Goal: Task Accomplishment & Management: Complete application form

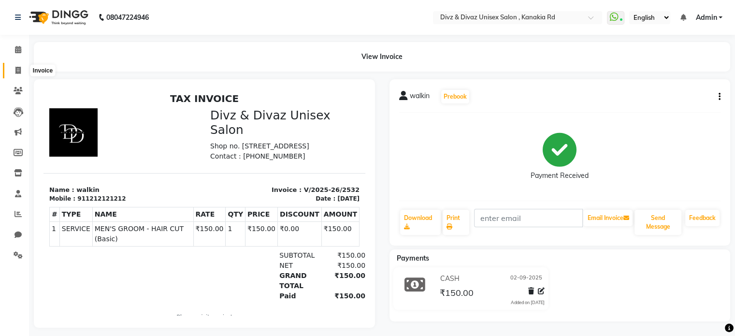
click at [16, 70] on icon at bounding box center [17, 70] width 5 height 7
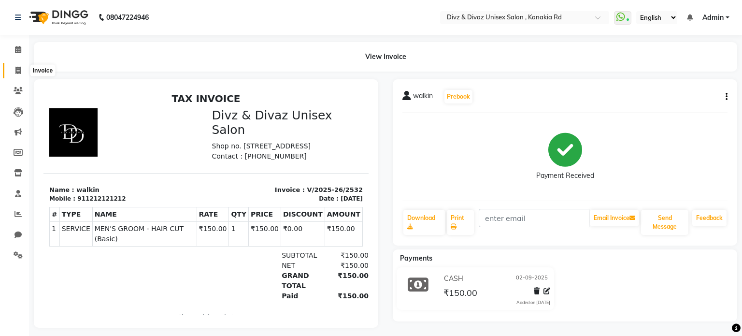
select select "7588"
select select "service"
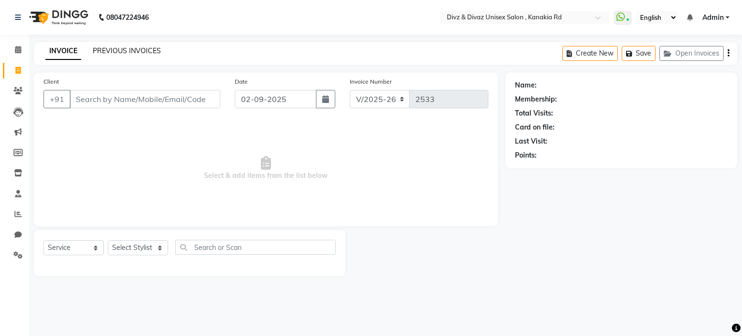
click at [143, 50] on link "PREVIOUS INVOICES" at bounding box center [127, 50] width 68 height 9
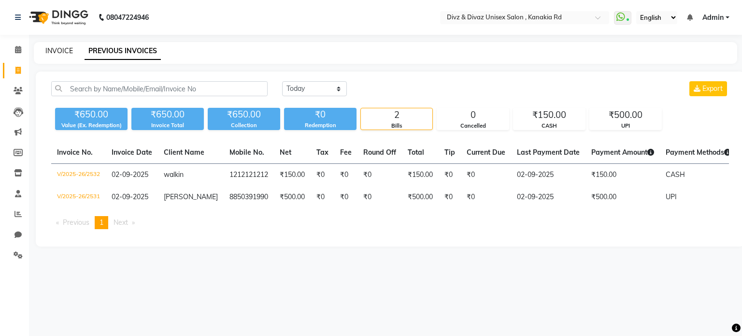
click at [64, 48] on link "INVOICE" at bounding box center [59, 50] width 28 height 9
select select "service"
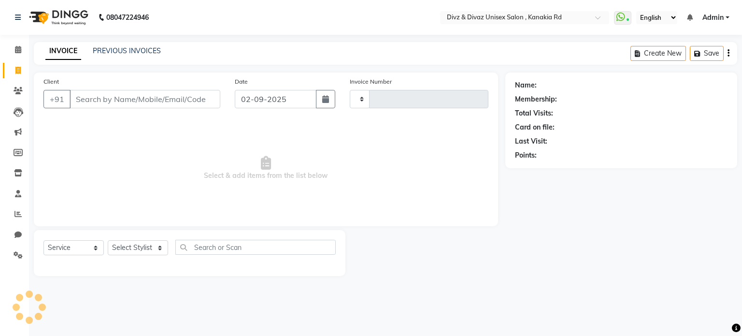
type input "2533"
select select "7588"
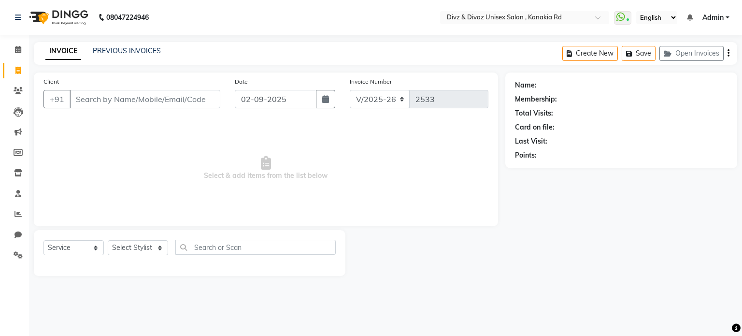
click at [94, 102] on input "Client" at bounding box center [145, 99] width 151 height 18
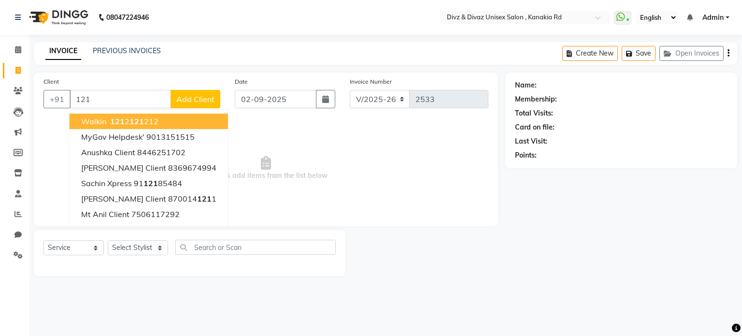
click at [128, 120] on ngb-highlight "121 2 121 212" at bounding box center [133, 121] width 50 height 10
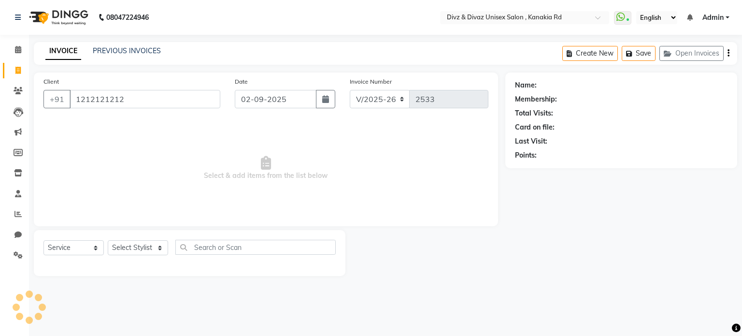
type input "1212121212"
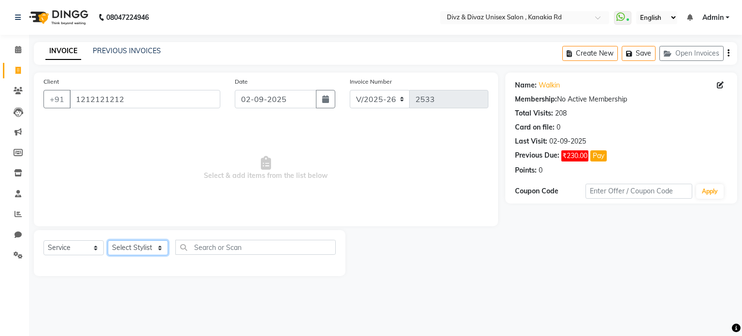
click at [133, 248] on select "Select Stylist [PERSON_NAME] Kailash Prem [PERSON_NAME]" at bounding box center [138, 247] width 60 height 15
select select "67195"
click at [108, 241] on select "Select Stylist [PERSON_NAME] Kailash Prem [PERSON_NAME]" at bounding box center [138, 247] width 60 height 15
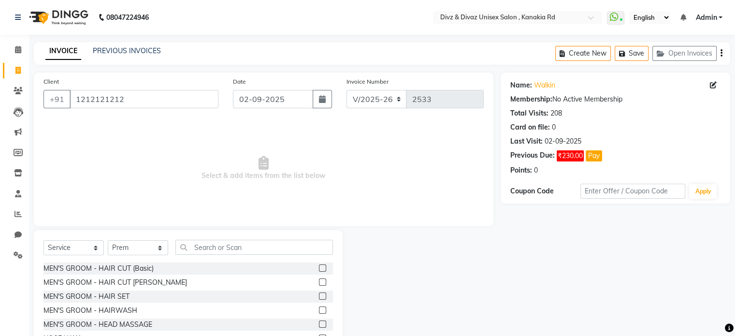
click at [319, 281] on label at bounding box center [322, 281] width 7 height 7
click at [319, 281] on input "checkbox" at bounding box center [322, 282] width 6 height 6
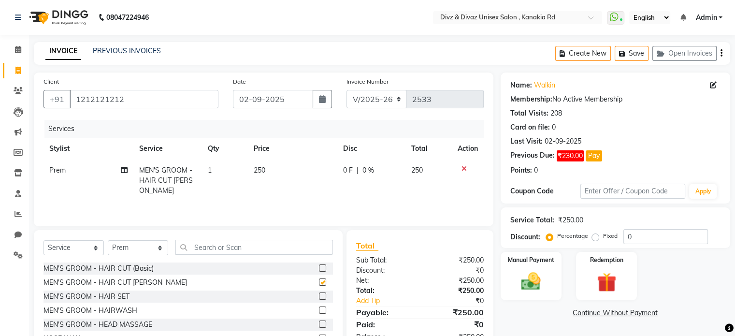
checkbox input "false"
click at [532, 284] on img at bounding box center [531, 281] width 32 height 23
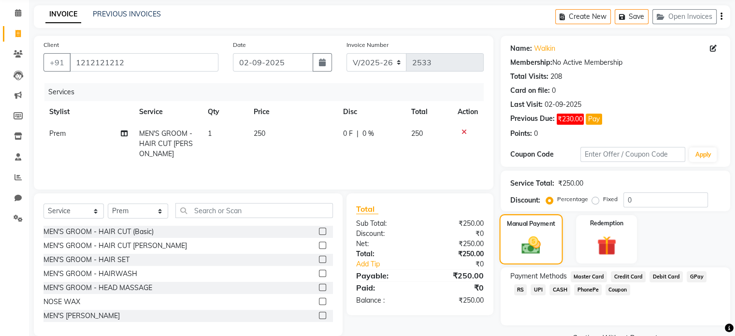
scroll to position [39, 0]
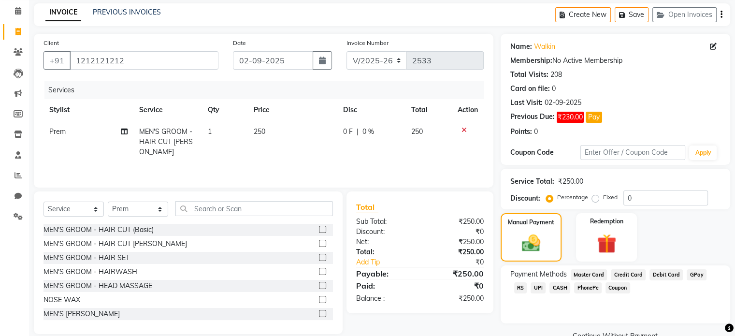
click at [531, 286] on span "UPI" at bounding box center [538, 287] width 15 height 11
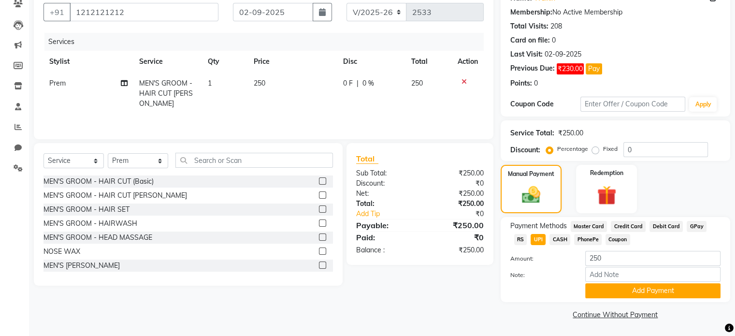
scroll to position [88, 0]
click at [609, 283] on button "Add Payment" at bounding box center [652, 290] width 135 height 15
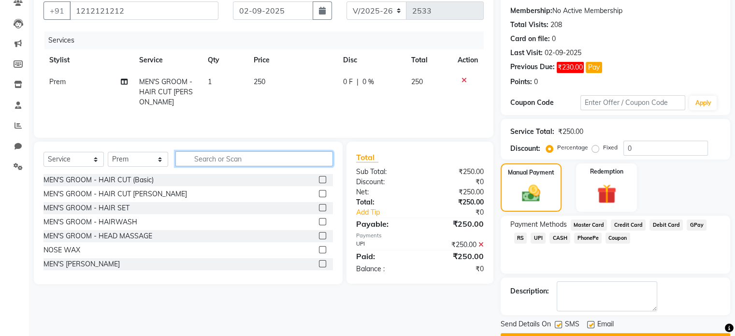
click at [303, 156] on input "text" at bounding box center [254, 158] width 158 height 15
click at [581, 333] on button "Checkout" at bounding box center [616, 340] width 230 height 15
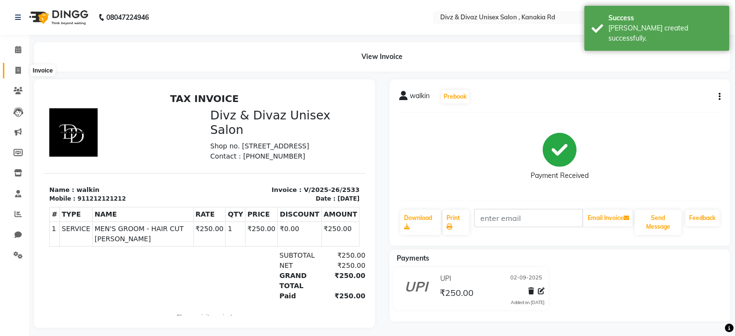
click at [19, 71] on icon at bounding box center [17, 70] width 5 height 7
select select "service"
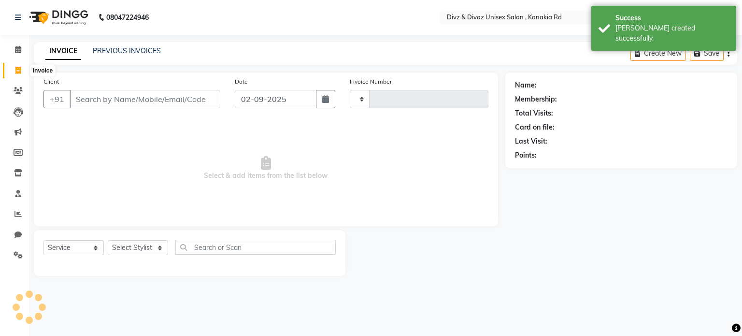
type input "2534"
select select "7588"
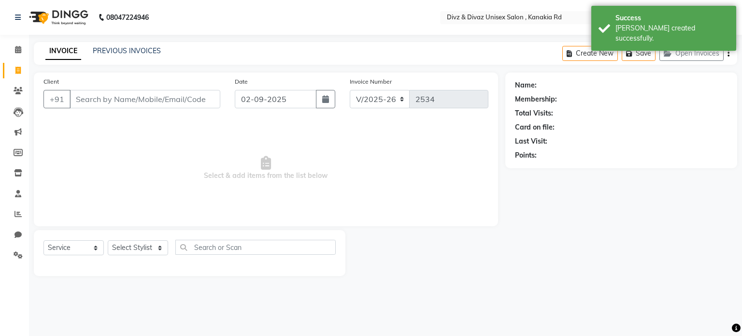
click at [102, 105] on input "Client" at bounding box center [145, 99] width 151 height 18
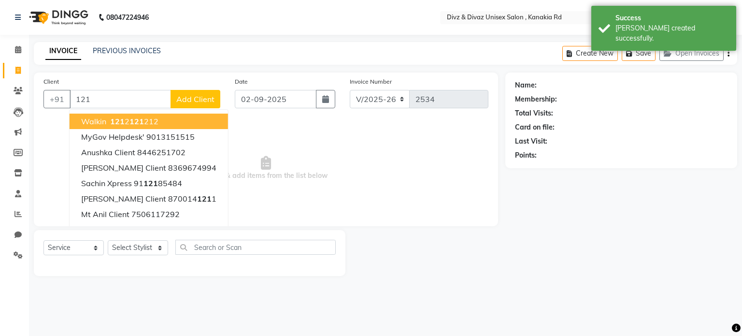
click at [139, 119] on span "121" at bounding box center [137, 121] width 15 height 10
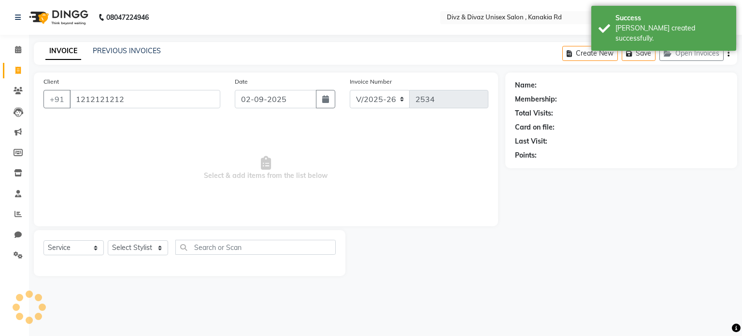
type input "1212121212"
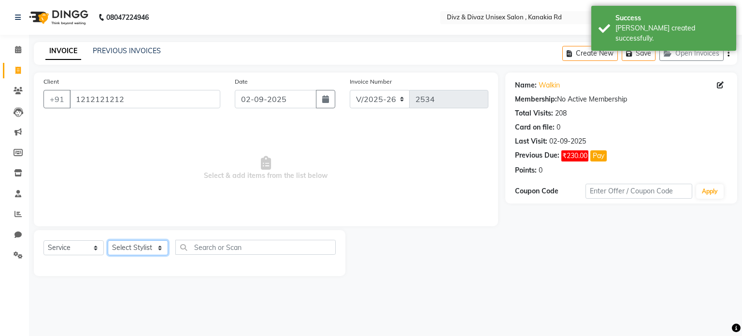
click at [142, 253] on select "Select Stylist [PERSON_NAME] Kailash Prem [PERSON_NAME]" at bounding box center [138, 247] width 60 height 15
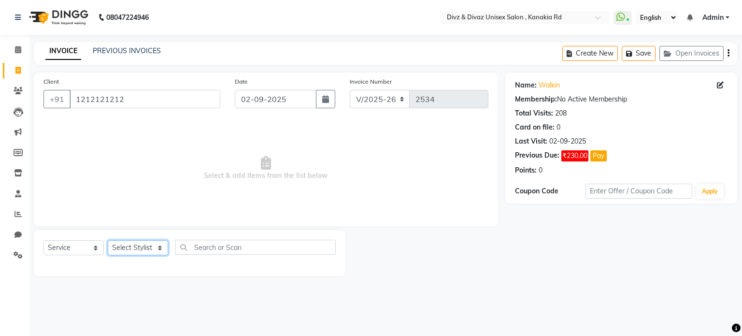
select select "67195"
click at [108, 241] on select "Select Stylist [PERSON_NAME] Kailash Prem [PERSON_NAME]" at bounding box center [138, 247] width 60 height 15
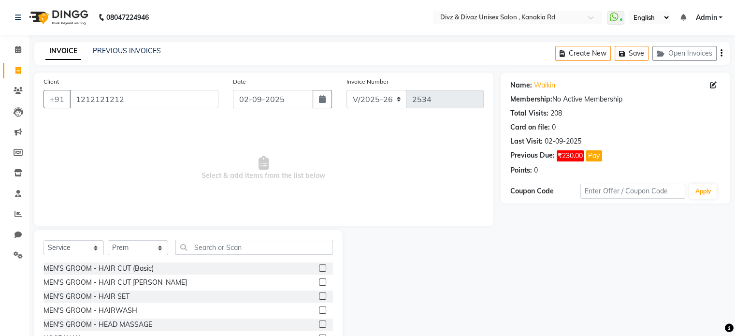
click at [319, 283] on label at bounding box center [322, 281] width 7 height 7
click at [319, 283] on input "checkbox" at bounding box center [322, 282] width 6 height 6
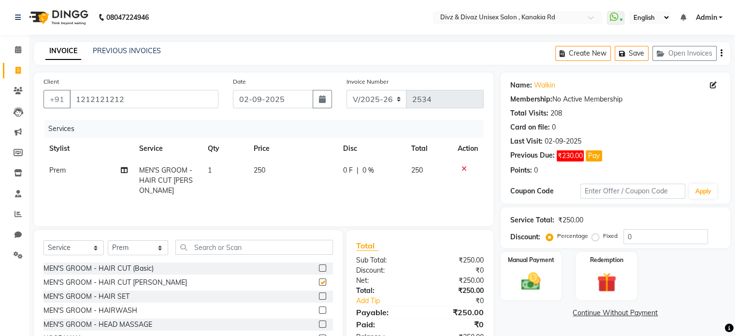
checkbox input "false"
click at [296, 244] on input "text" at bounding box center [254, 247] width 158 height 15
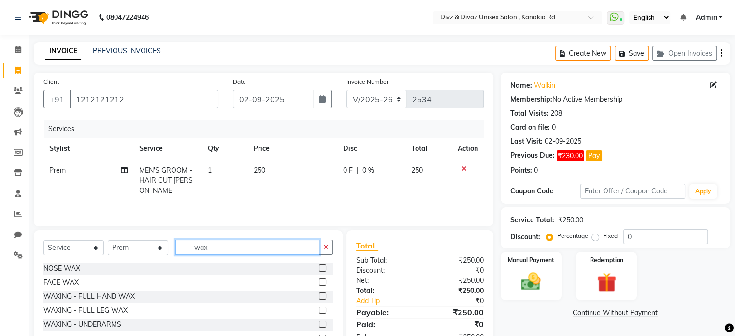
type input "wax"
click at [319, 267] on label at bounding box center [322, 267] width 7 height 7
click at [319, 267] on input "checkbox" at bounding box center [322, 268] width 6 height 6
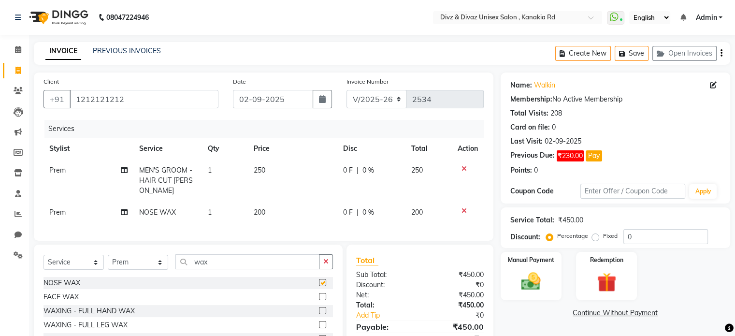
checkbox input "false"
click at [326, 269] on button "button" at bounding box center [326, 261] width 14 height 15
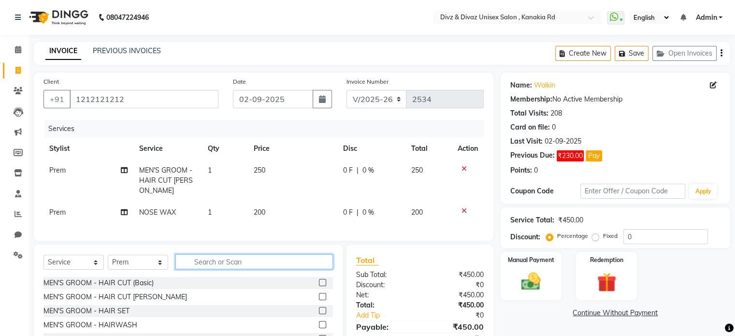
click at [319, 269] on input "text" at bounding box center [254, 261] width 158 height 15
type input "[PERSON_NAME]"
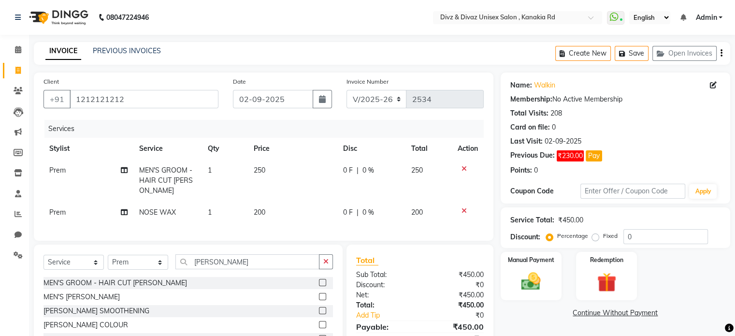
click at [322, 300] on label at bounding box center [322, 296] width 7 height 7
click at [322, 300] on input "checkbox" at bounding box center [322, 297] width 6 height 6
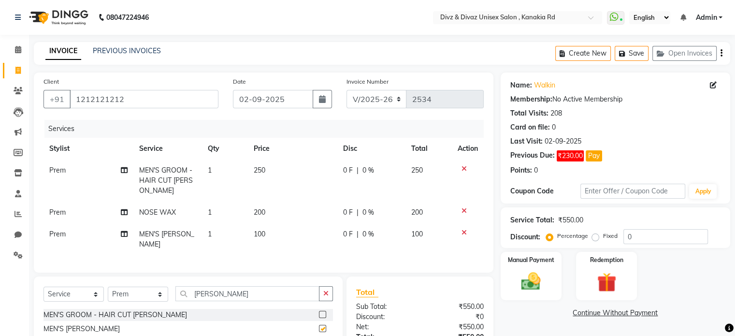
checkbox input "false"
click at [264, 167] on span "250" at bounding box center [260, 170] width 12 height 9
select select "67195"
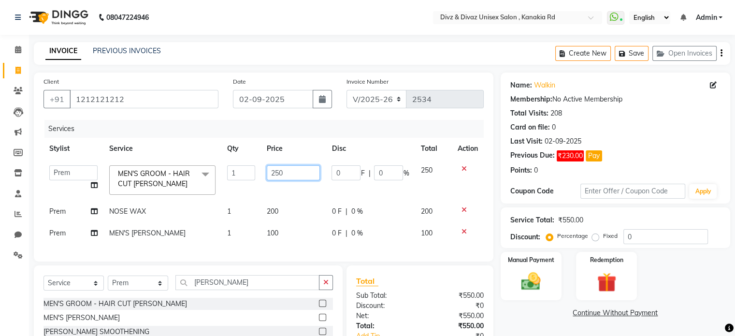
click at [285, 174] on input "250" at bounding box center [293, 172] width 53 height 15
type input "230"
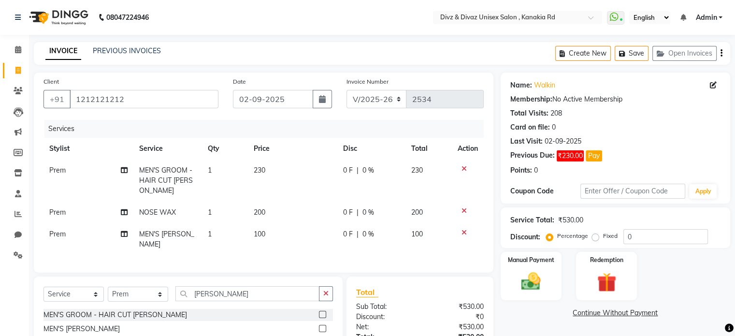
click at [411, 181] on tr "Prem MEN'S GROOM - HAIR CUT [PERSON_NAME] 1 230 0 F | 0 % 230" at bounding box center [264, 181] width 440 height 42
click at [323, 301] on button "button" at bounding box center [326, 293] width 14 height 15
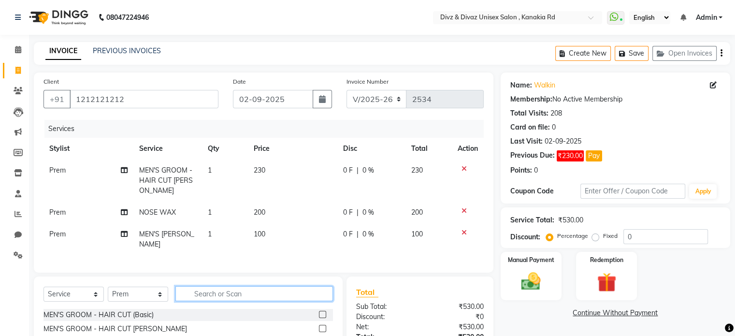
click at [307, 301] on input "text" at bounding box center [254, 293] width 158 height 15
type input "n"
type input "[PERSON_NAME]"
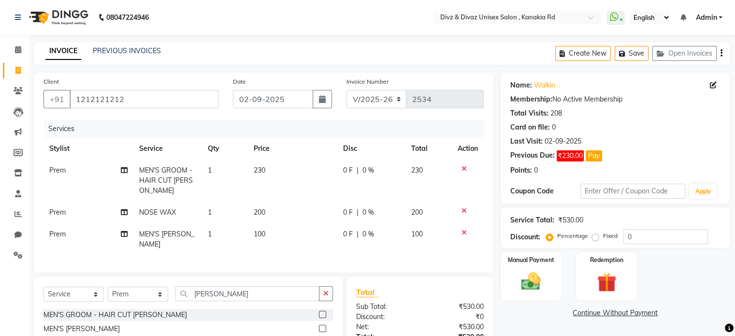
click at [322, 332] on label at bounding box center [322, 328] width 7 height 7
click at [322, 332] on input "checkbox" at bounding box center [322, 329] width 6 height 6
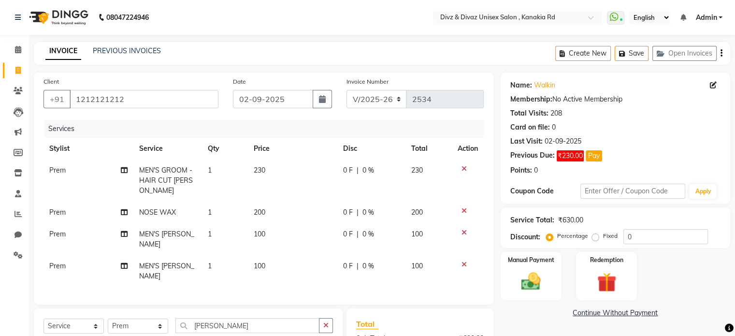
checkbox input "false"
click at [533, 296] on div "Manual Payment" at bounding box center [530, 276] width 63 height 50
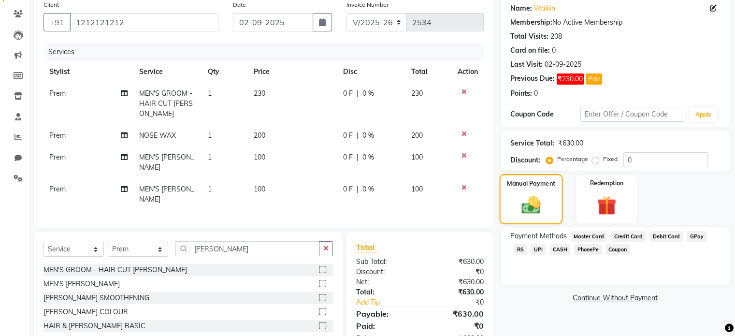
scroll to position [77, 0]
click at [550, 249] on span "CASH" at bounding box center [560, 249] width 21 height 11
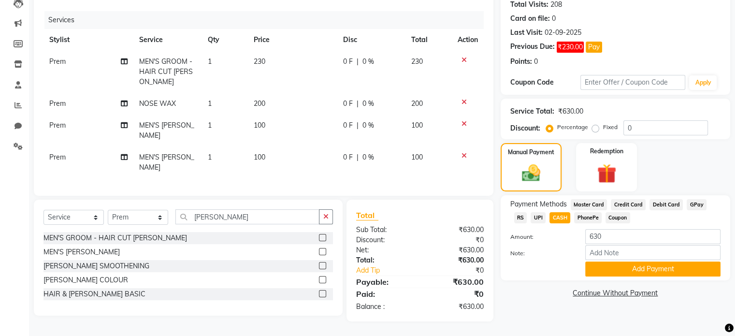
scroll to position [116, 0]
click at [625, 261] on button "Add Payment" at bounding box center [652, 268] width 135 height 15
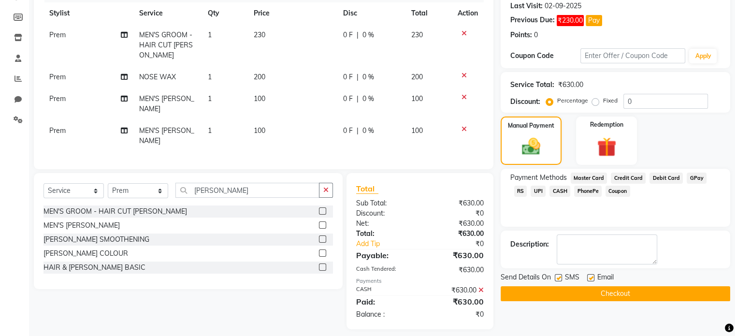
scroll to position [150, 0]
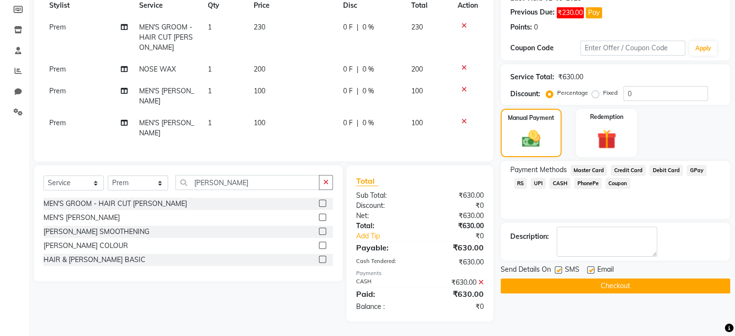
click at [612, 278] on button "Checkout" at bounding box center [616, 285] width 230 height 15
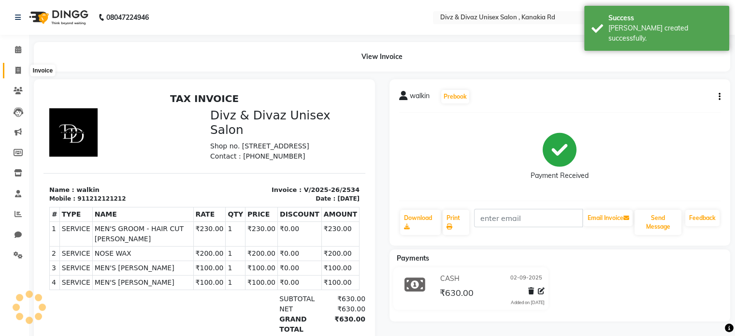
click at [16, 67] on icon at bounding box center [17, 70] width 5 height 7
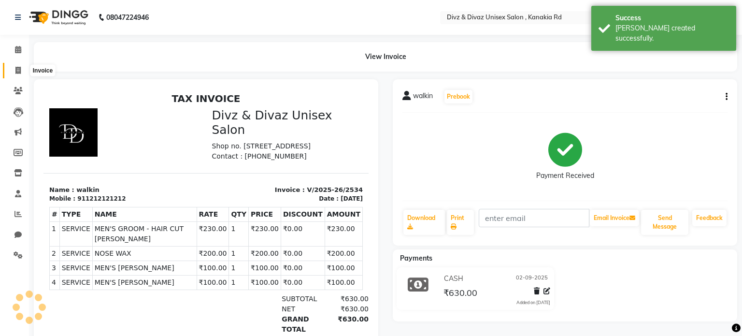
select select "service"
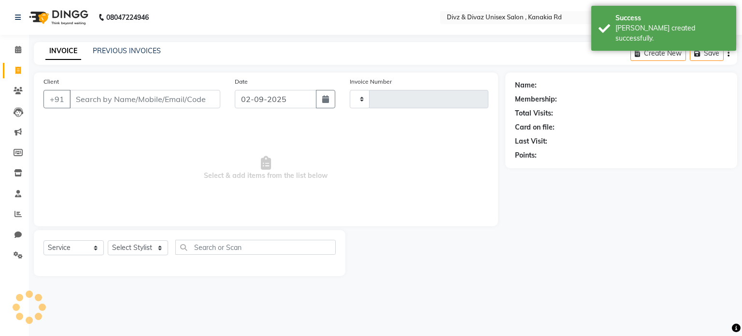
type input "2535"
select select "7588"
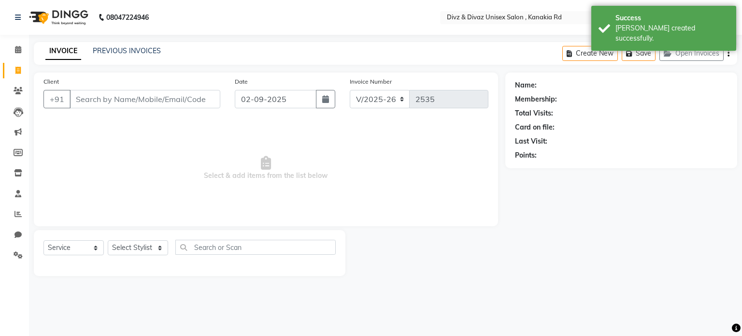
click at [93, 96] on input "Client" at bounding box center [145, 99] width 151 height 18
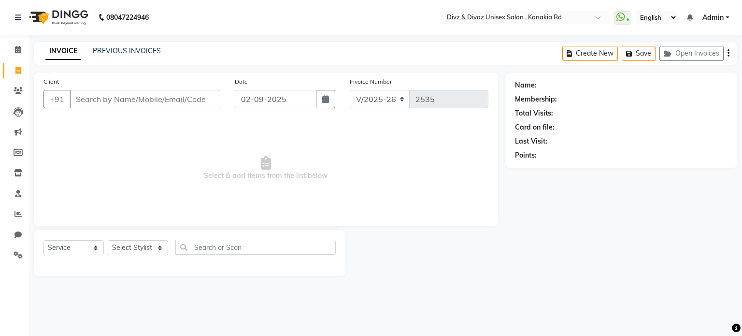
click at [113, 99] on input "Client" at bounding box center [145, 99] width 151 height 18
click at [21, 51] on icon at bounding box center [18, 49] width 6 height 7
